Goal: Navigation & Orientation: Find specific page/section

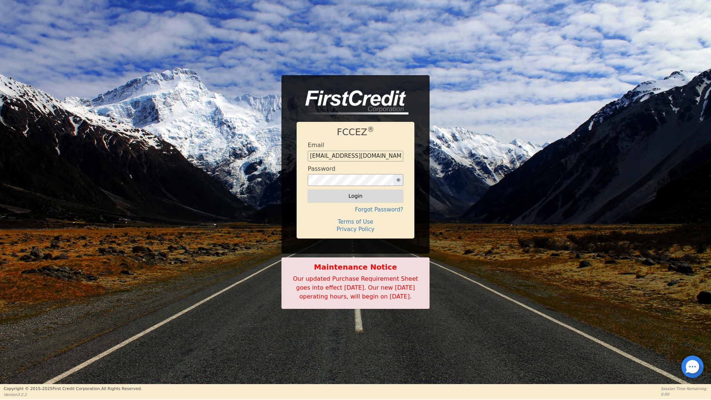
click at [358, 190] on button "Login" at bounding box center [355, 196] width 95 height 13
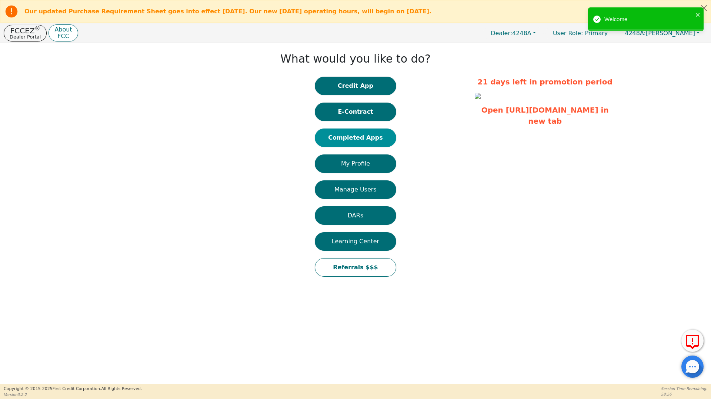
click at [369, 138] on button "Completed Apps" at bounding box center [355, 137] width 81 height 19
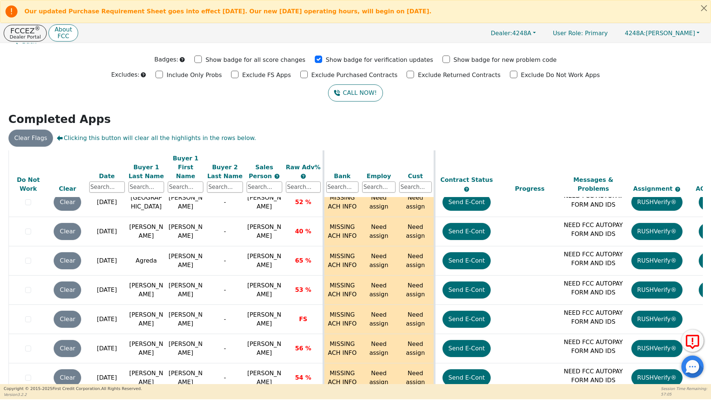
scroll to position [3349, 0]
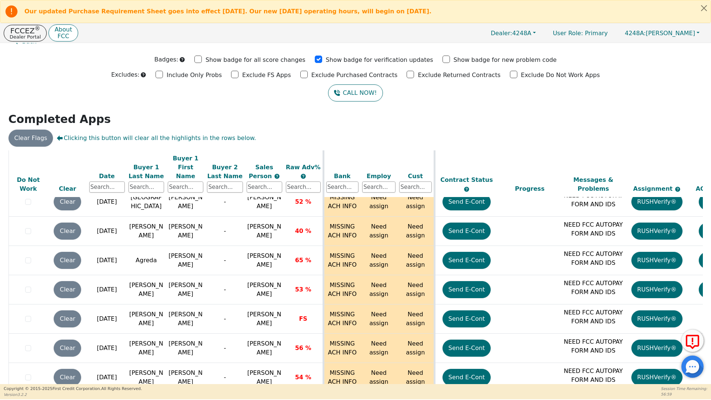
click at [700, 374] on div at bounding box center [692, 366] width 22 height 22
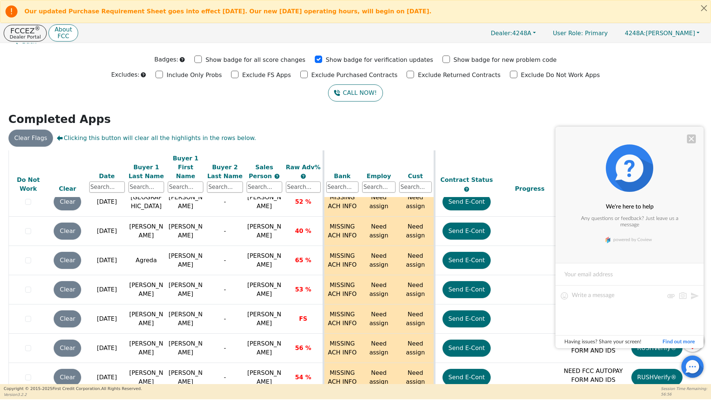
click at [690, 137] on div at bounding box center [691, 138] width 9 height 9
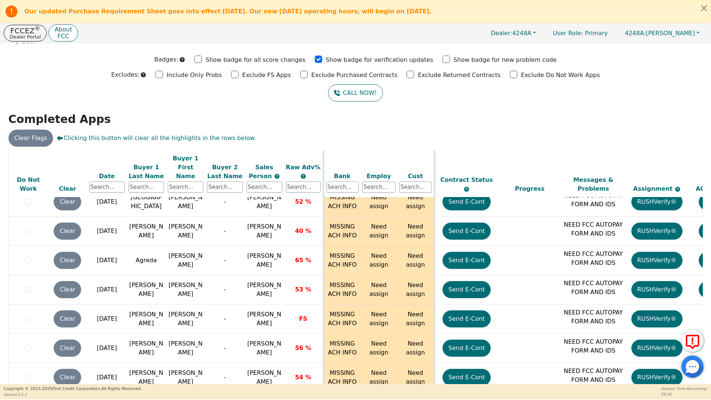
click at [591, 104] on div "Back Badges: Show badge for all score changes Show badge for verification updat…" at bounding box center [355, 199] width 711 height 341
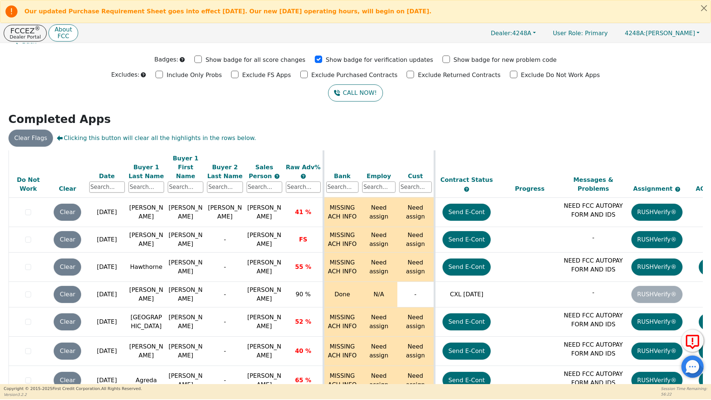
scroll to position [3195, 0]
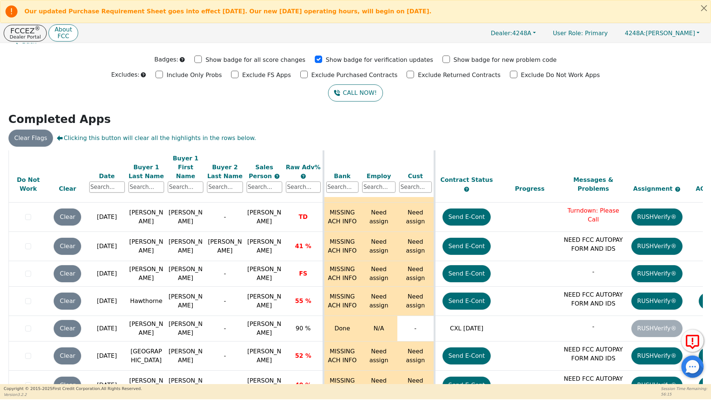
click at [697, 373] on div at bounding box center [692, 366] width 22 height 22
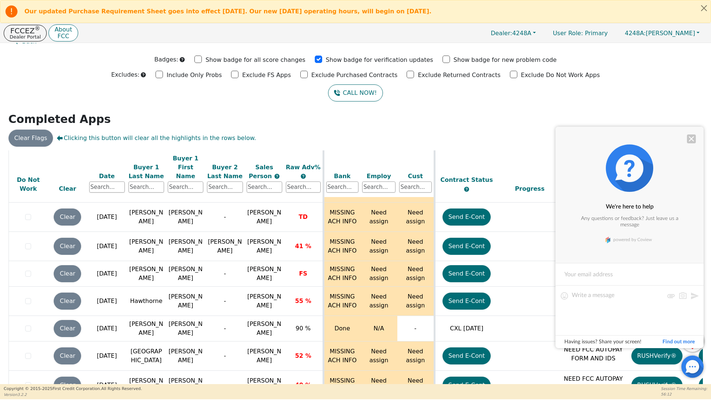
click at [693, 138] on div at bounding box center [691, 138] width 9 height 9
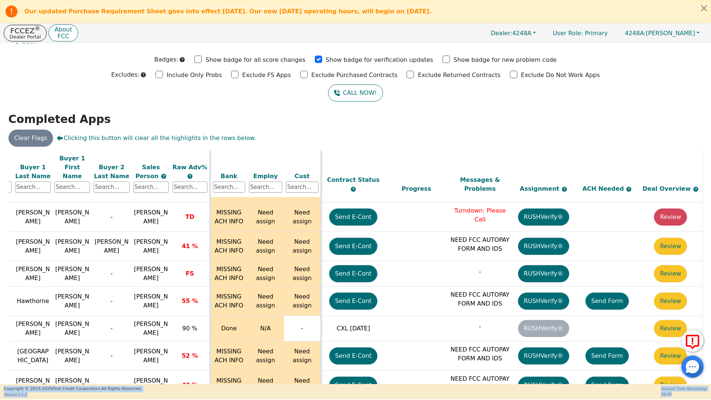
scroll to position [3195, 118]
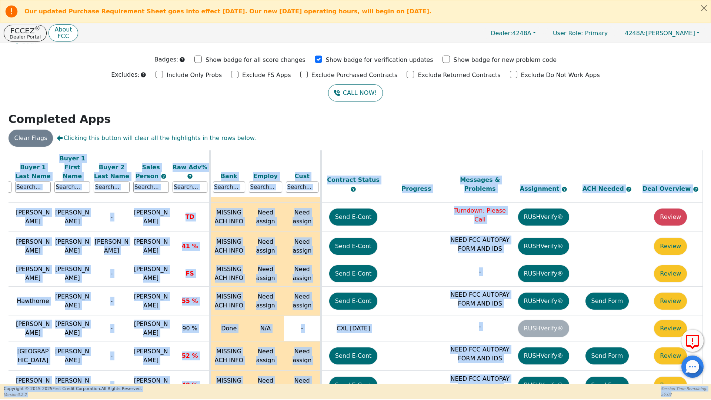
drag, startPoint x: 699, startPoint y: 358, endPoint x: 700, endPoint y: 355, distance: 3.7
click at [700, 355] on body "Our updated Purchase Requirement Sheet goes into effect [DATE]. Our new [DATE] …" at bounding box center [355, 199] width 711 height 399
click at [403, 393] on footer "Copyright © [DATE]- [DATE] First Credit Corporation. All Rights Reserved. Versi…" at bounding box center [355, 392] width 711 height 16
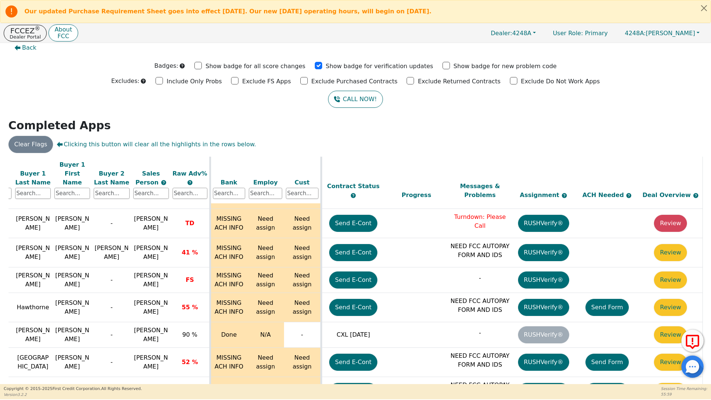
scroll to position [8, 0]
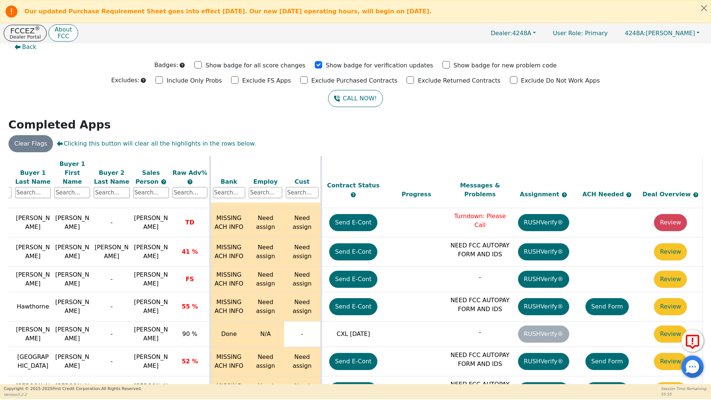
drag, startPoint x: 698, startPoint y: 377, endPoint x: 701, endPoint y: 373, distance: 5.0
click at [701, 373] on div at bounding box center [692, 366] width 22 height 22
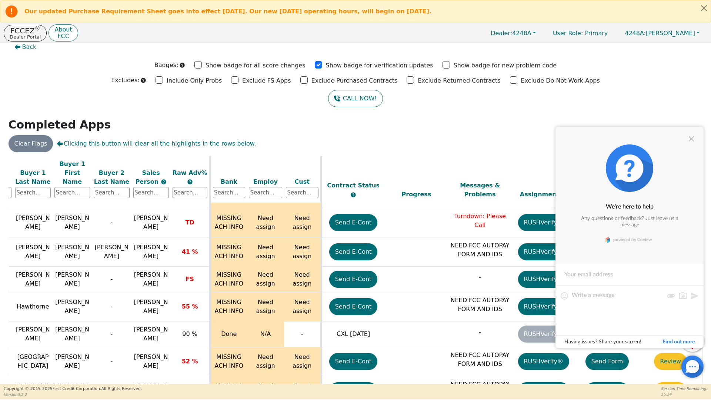
click at [272, 106] on div "CALL NOW!" at bounding box center [356, 98] width 700 height 17
click at [690, 139] on div at bounding box center [691, 138] width 9 height 9
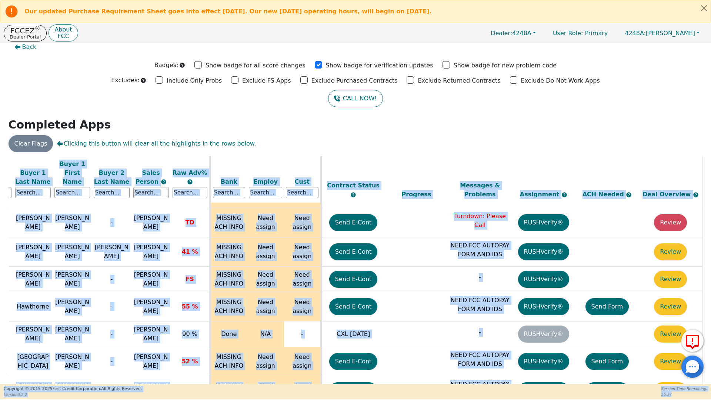
drag, startPoint x: 699, startPoint y: 376, endPoint x: 701, endPoint y: 389, distance: 12.4
click at [701, 389] on body "Our updated Purchase Requirement Sheet goes into effect [DATE]. Our new [DATE] …" at bounding box center [355, 199] width 711 height 399
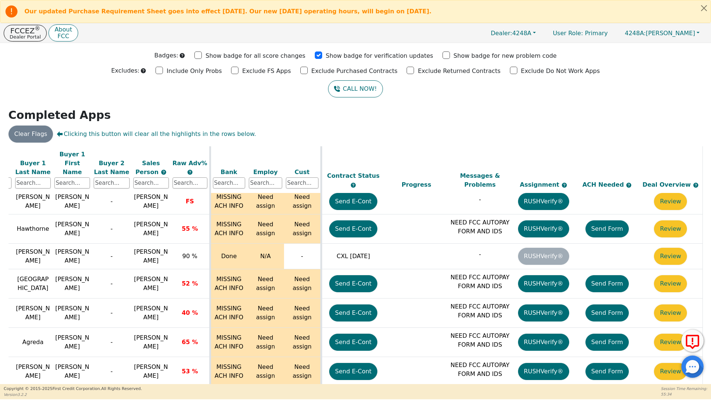
click at [616, 53] on div "Badges: Show badge for all score changes Show badge for verification updates Sh…" at bounding box center [356, 55] width 700 height 11
click at [706, 7] on button "Close alert" at bounding box center [703, 7] width 13 height 15
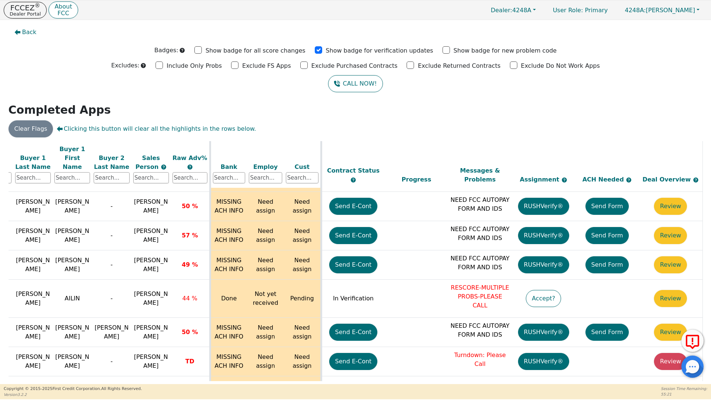
scroll to position [3024, 115]
